Goal: Task Accomplishment & Management: Manage account settings

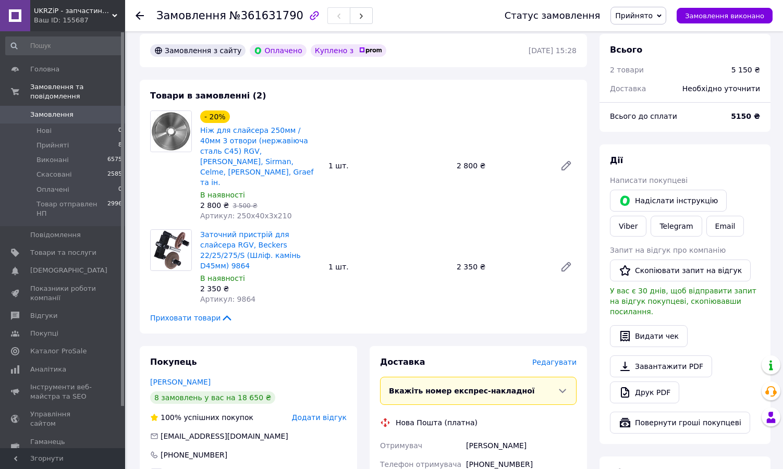
scroll to position [43, 0]
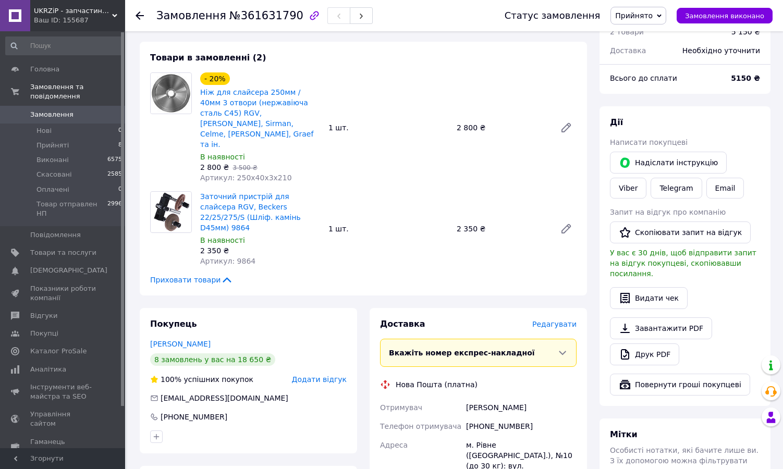
scroll to position [79, 0]
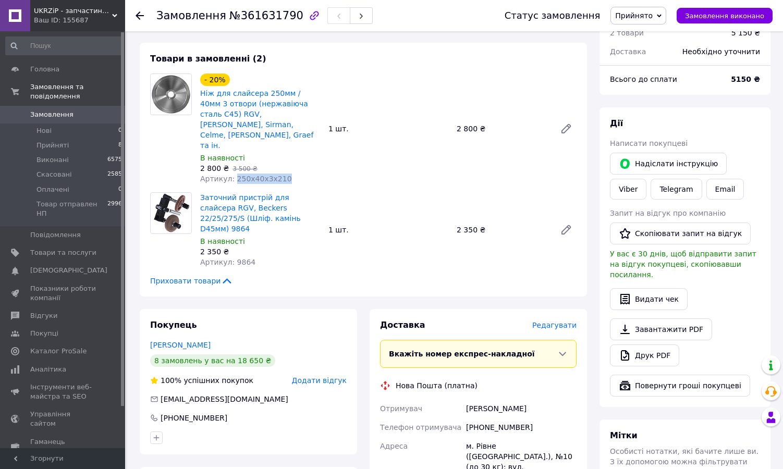
drag, startPoint x: 233, startPoint y: 158, endPoint x: 285, endPoint y: 158, distance: 52.2
click at [285, 174] on div "Артикул: 250х40х3х210" at bounding box center [260, 179] width 120 height 10
copy span "250х40х3х210"
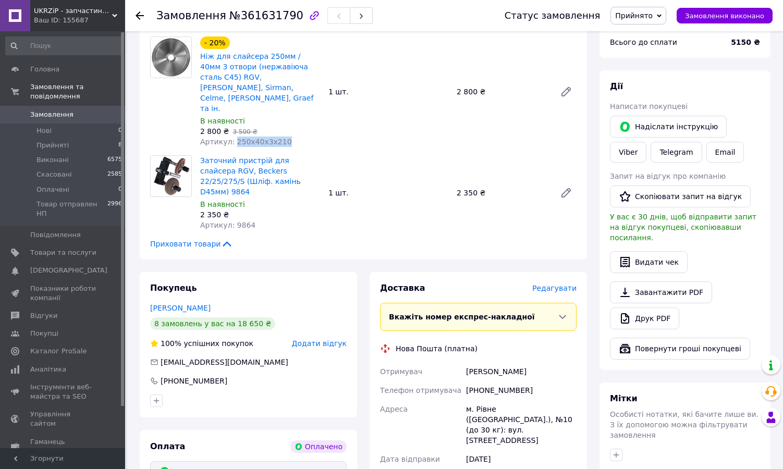
scroll to position [127, 0]
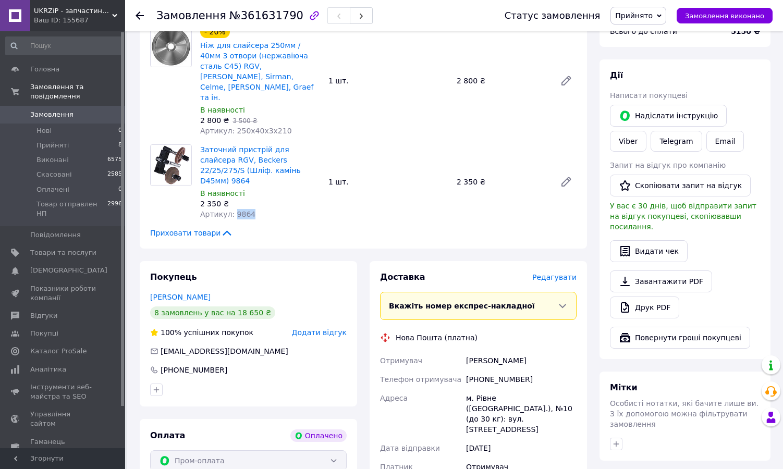
drag, startPoint x: 251, startPoint y: 180, endPoint x: 233, endPoint y: 185, distance: 19.0
click at [233, 209] on div "Артикул: 9864" at bounding box center [260, 214] width 120 height 10
copy span "9864"
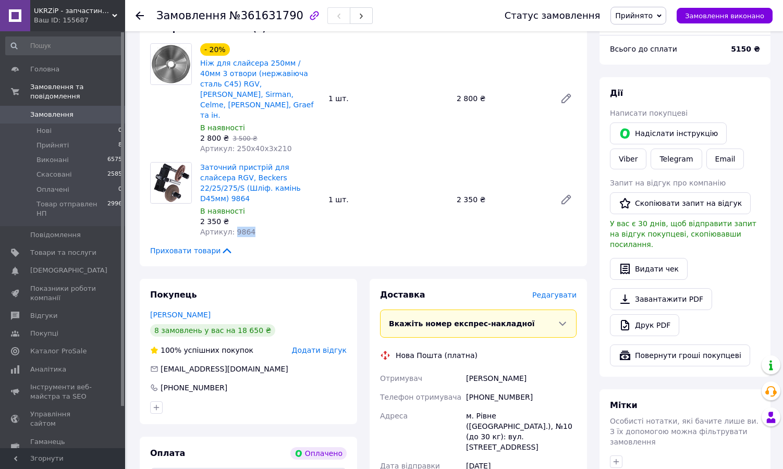
scroll to position [37, 0]
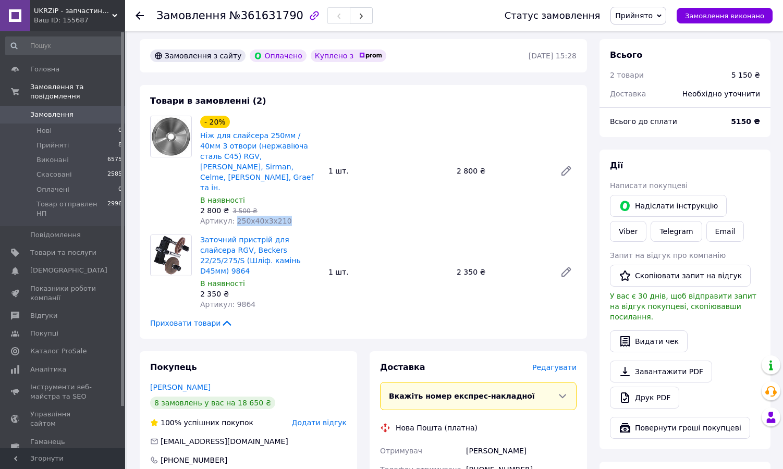
drag, startPoint x: 234, startPoint y: 199, endPoint x: 285, endPoint y: 198, distance: 51.6
click at [285, 216] on div "Артикул: 250х40х3х210" at bounding box center [260, 221] width 120 height 10
copy span "250х40х3х210"
click at [53, 117] on span "Замовлення" at bounding box center [51, 114] width 43 height 9
